Goal: Navigation & Orientation: Find specific page/section

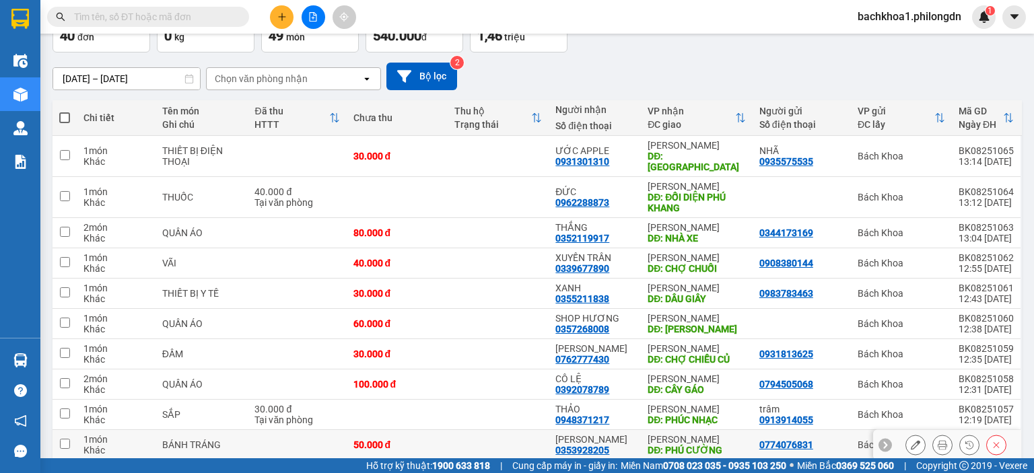
scroll to position [133, 0]
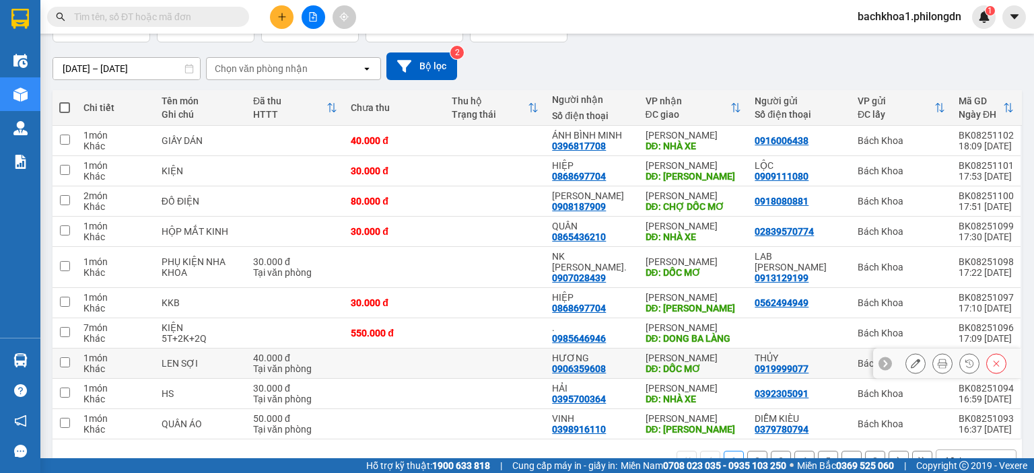
scroll to position [123, 0]
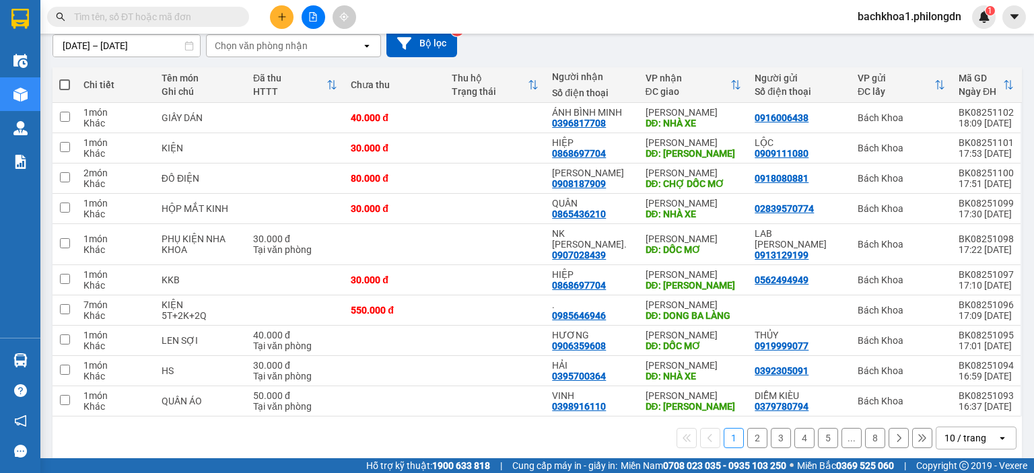
click at [749, 428] on button "2" at bounding box center [757, 438] width 20 height 20
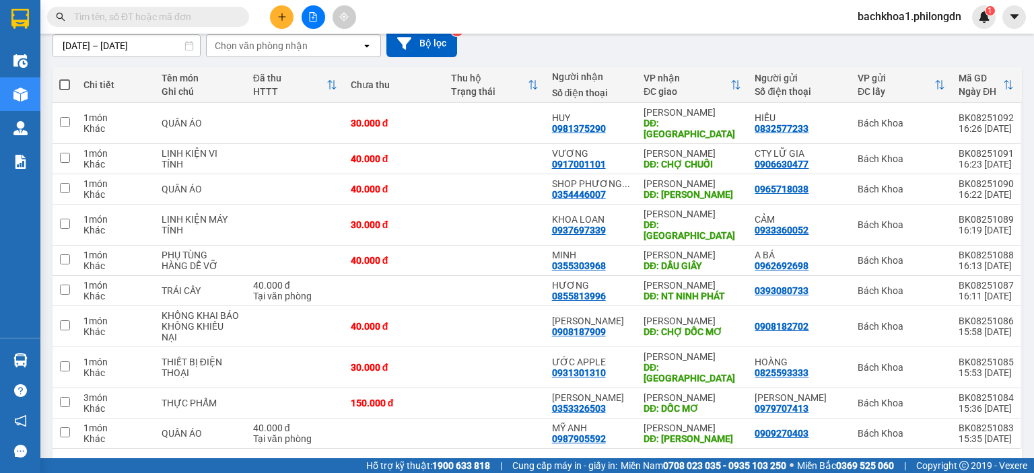
click at [724, 461] on button "1" at bounding box center [734, 471] width 20 height 20
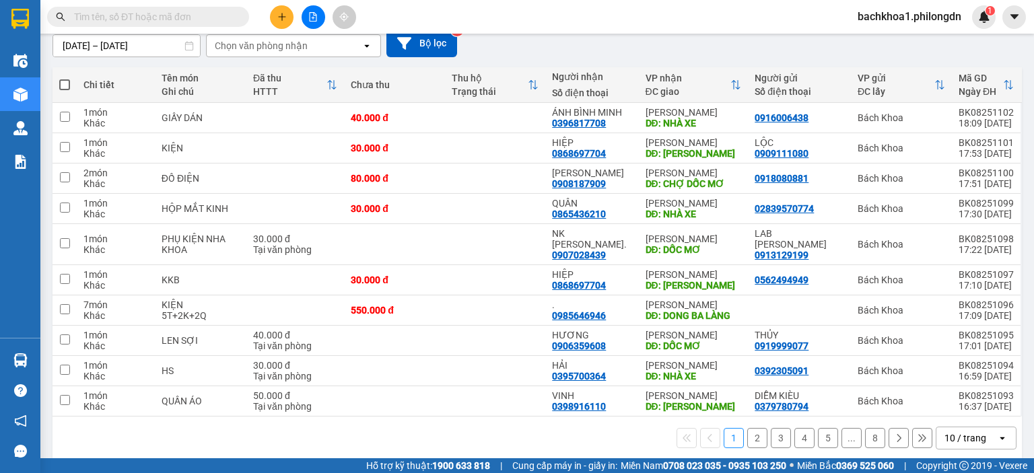
click at [747, 428] on button "2" at bounding box center [757, 438] width 20 height 20
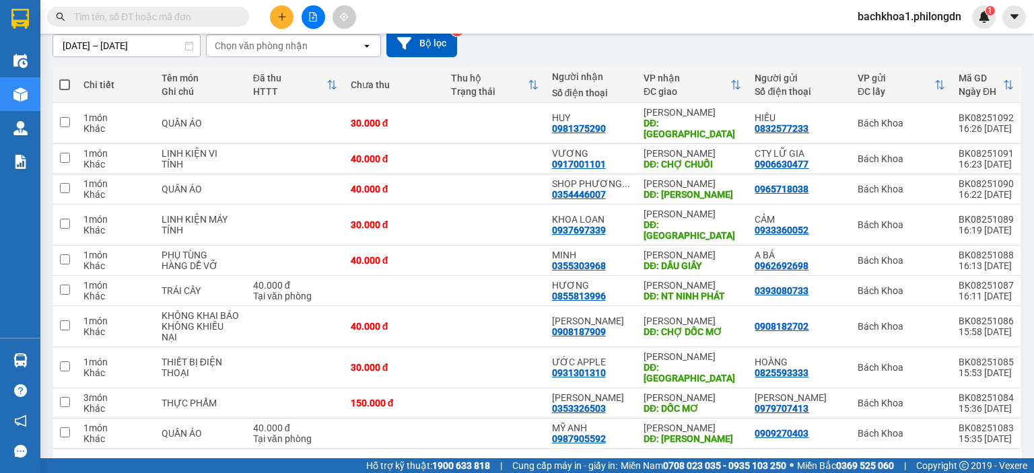
click at [730, 461] on button "1" at bounding box center [734, 471] width 20 height 20
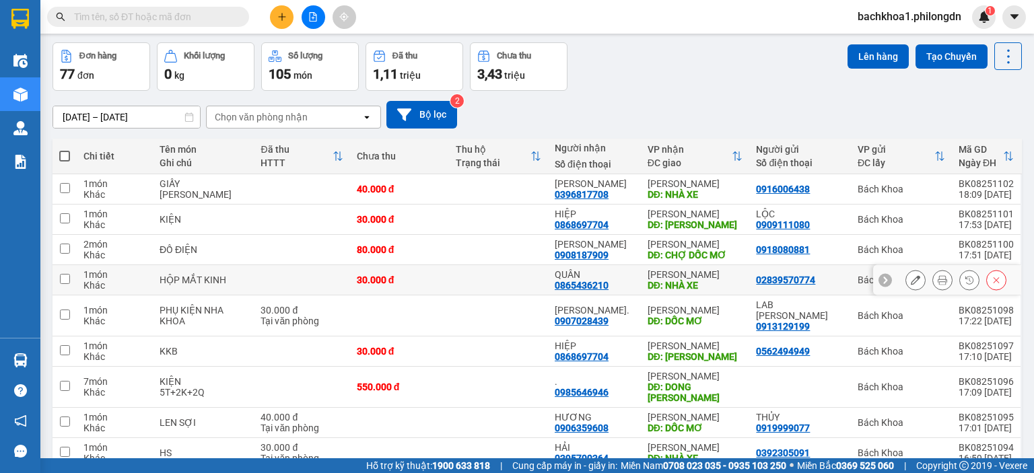
scroll to position [90, 0]
